Goal: Task Accomplishment & Management: Manage account settings

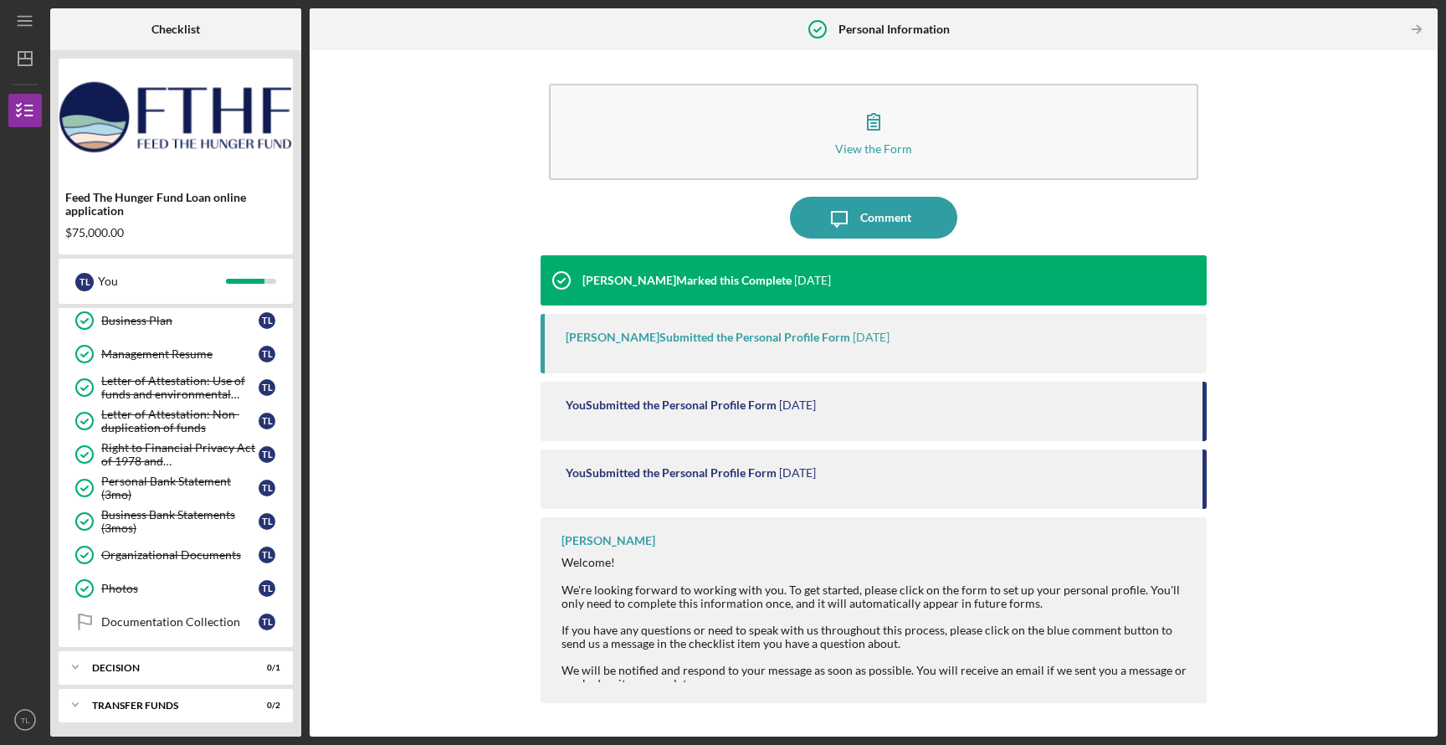
scroll to position [657, 0]
click at [177, 665] on div "Decision" at bounding box center [182, 665] width 180 height 10
click at [118, 701] on div "Decision" at bounding box center [179, 699] width 157 height 13
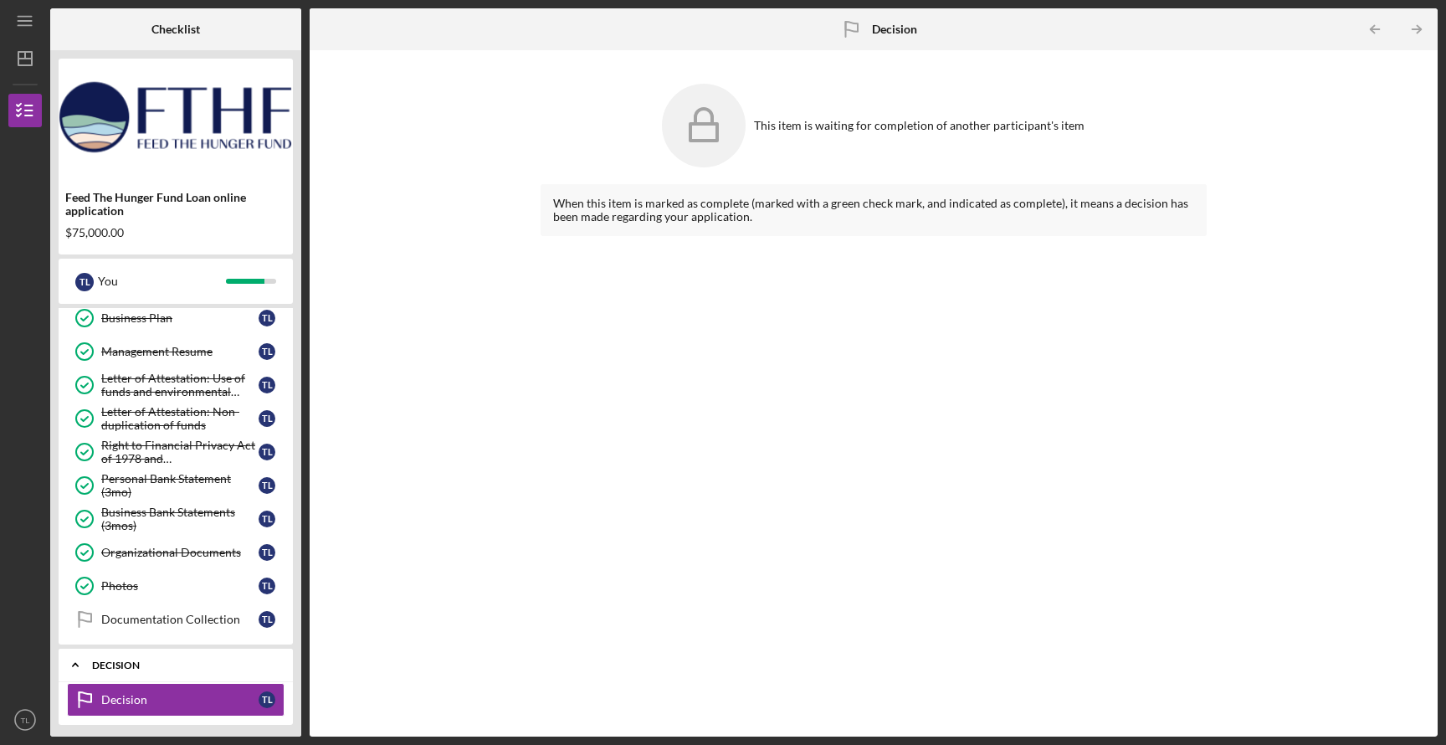
click at [219, 657] on div "Icon/Expander Decision 0 / 1" at bounding box center [176, 665] width 234 height 34
click at [242, 701] on div "Transfer Funds" at bounding box center [182, 703] width 180 height 10
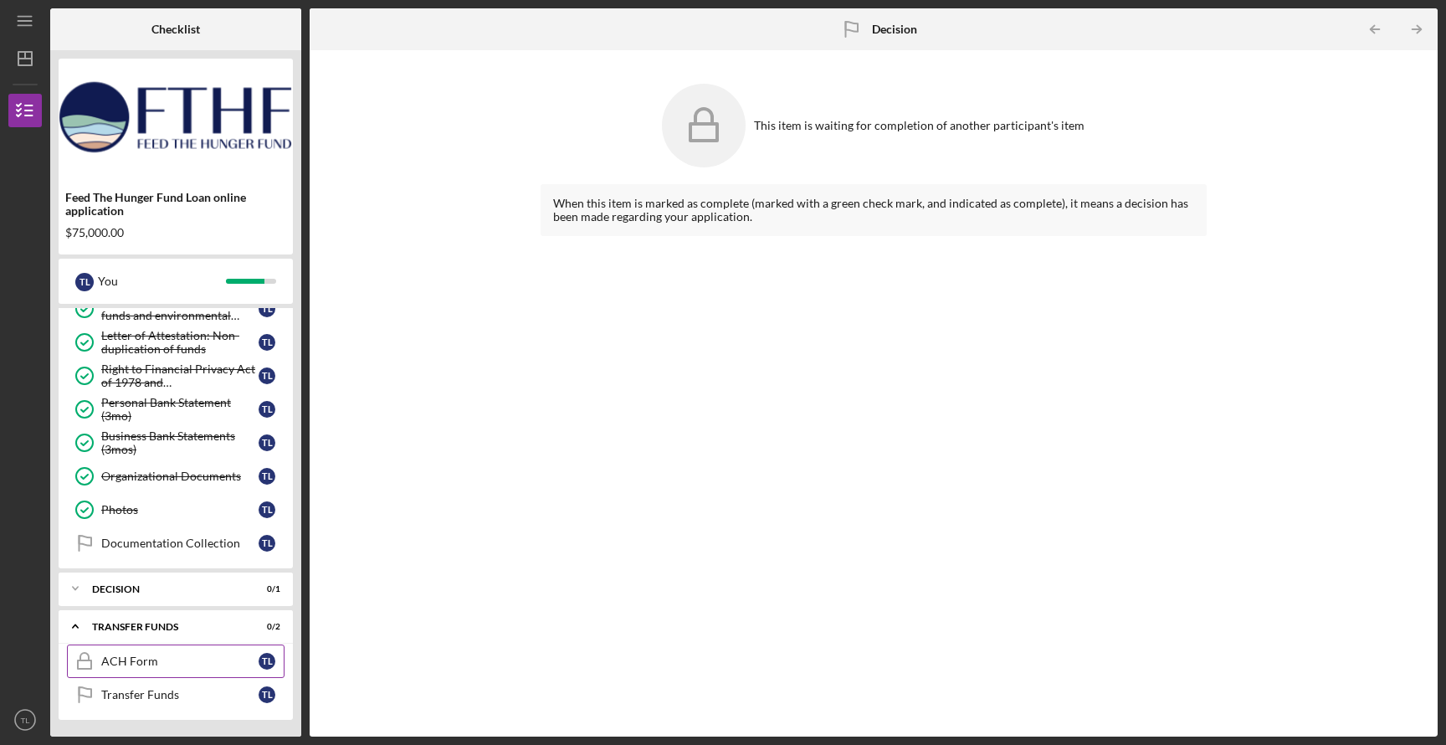
click at [131, 661] on div "ACH Form" at bounding box center [179, 660] width 157 height 13
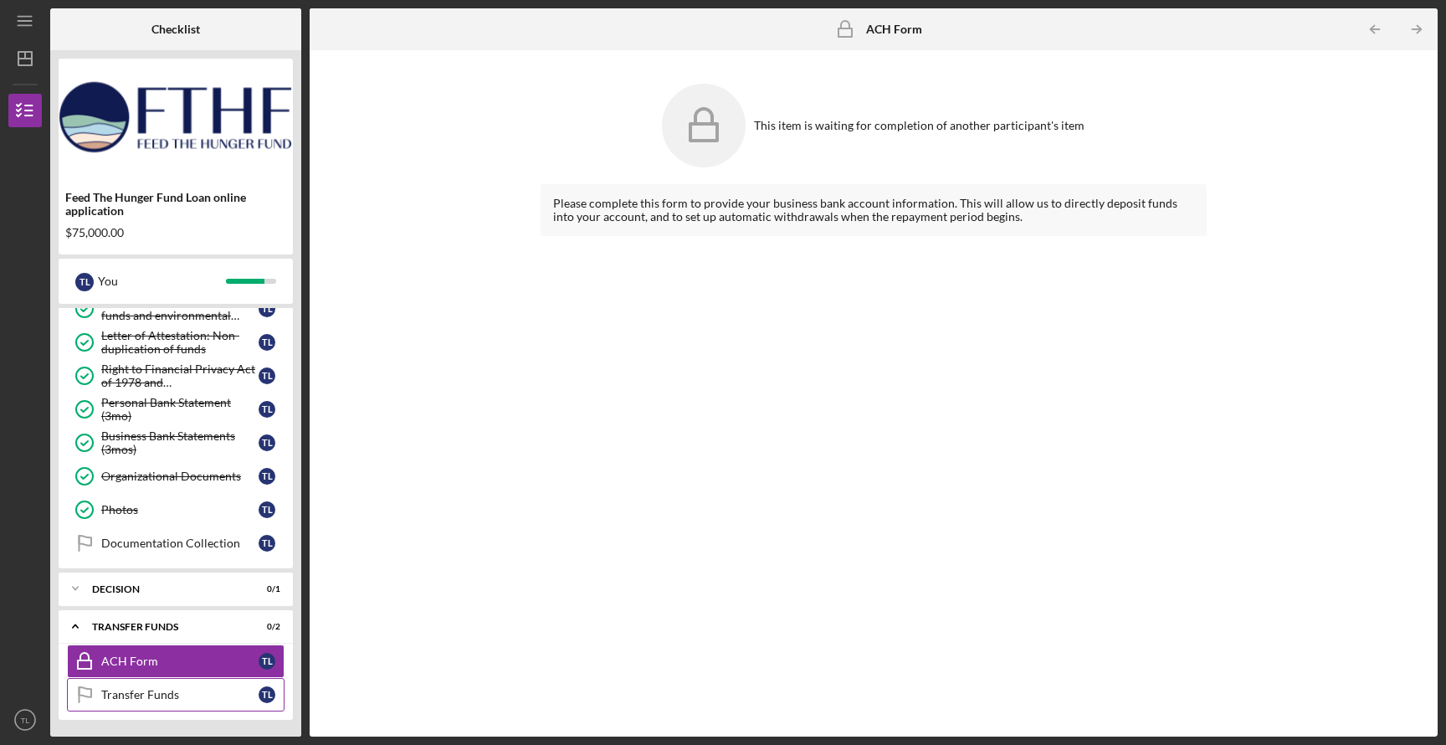
click at [132, 700] on link "Transfer Funds Transfer Funds T L" at bounding box center [176, 694] width 218 height 33
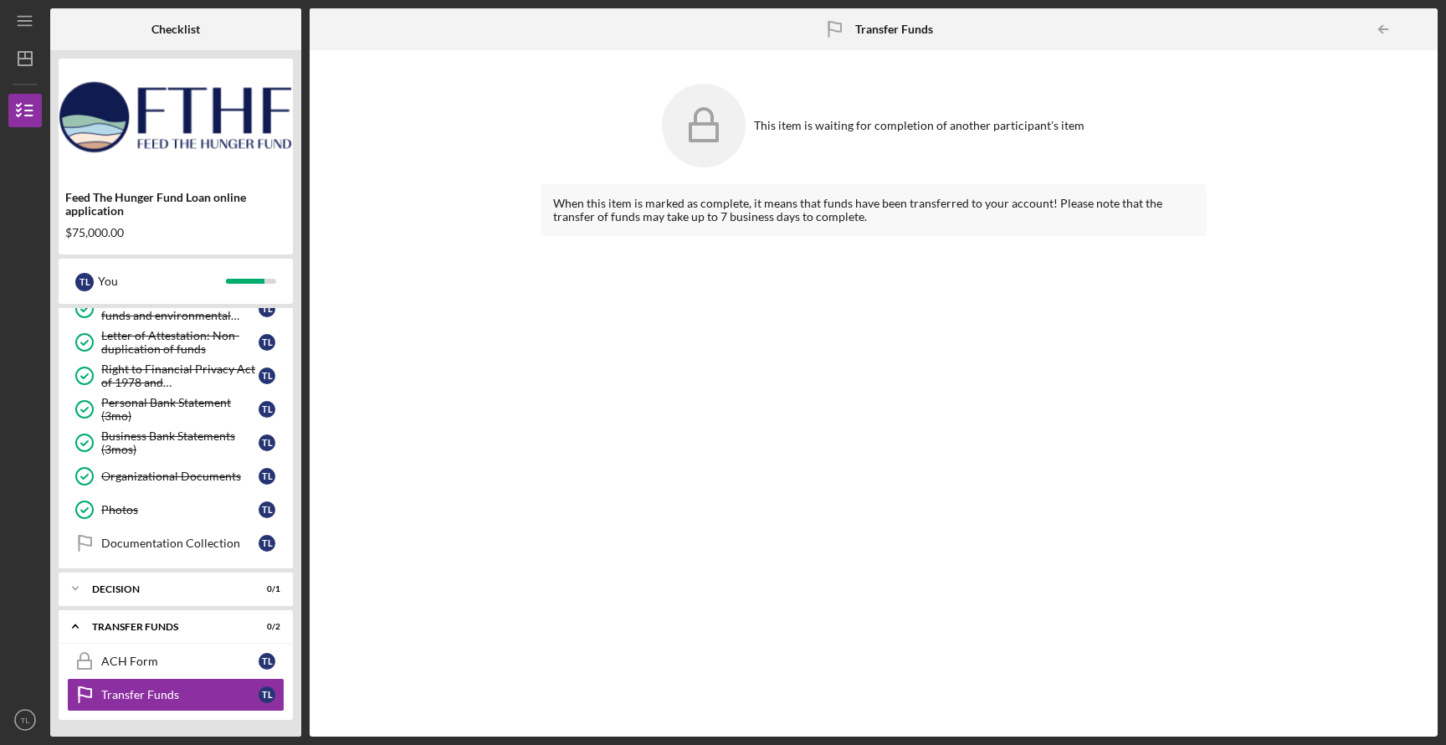
click at [342, 3] on div "Icon/Menu Transfer Funds Transfer Funds Checklist Feed The Hunger Fund Loan onl…" at bounding box center [722, 368] width 1429 height 736
click at [342, 0] on div "Icon/Menu Transfer Funds Transfer Funds Checklist Feed The Hunger Fund Loan onl…" at bounding box center [722, 368] width 1429 height 736
